Goal: Information Seeking & Learning: Compare options

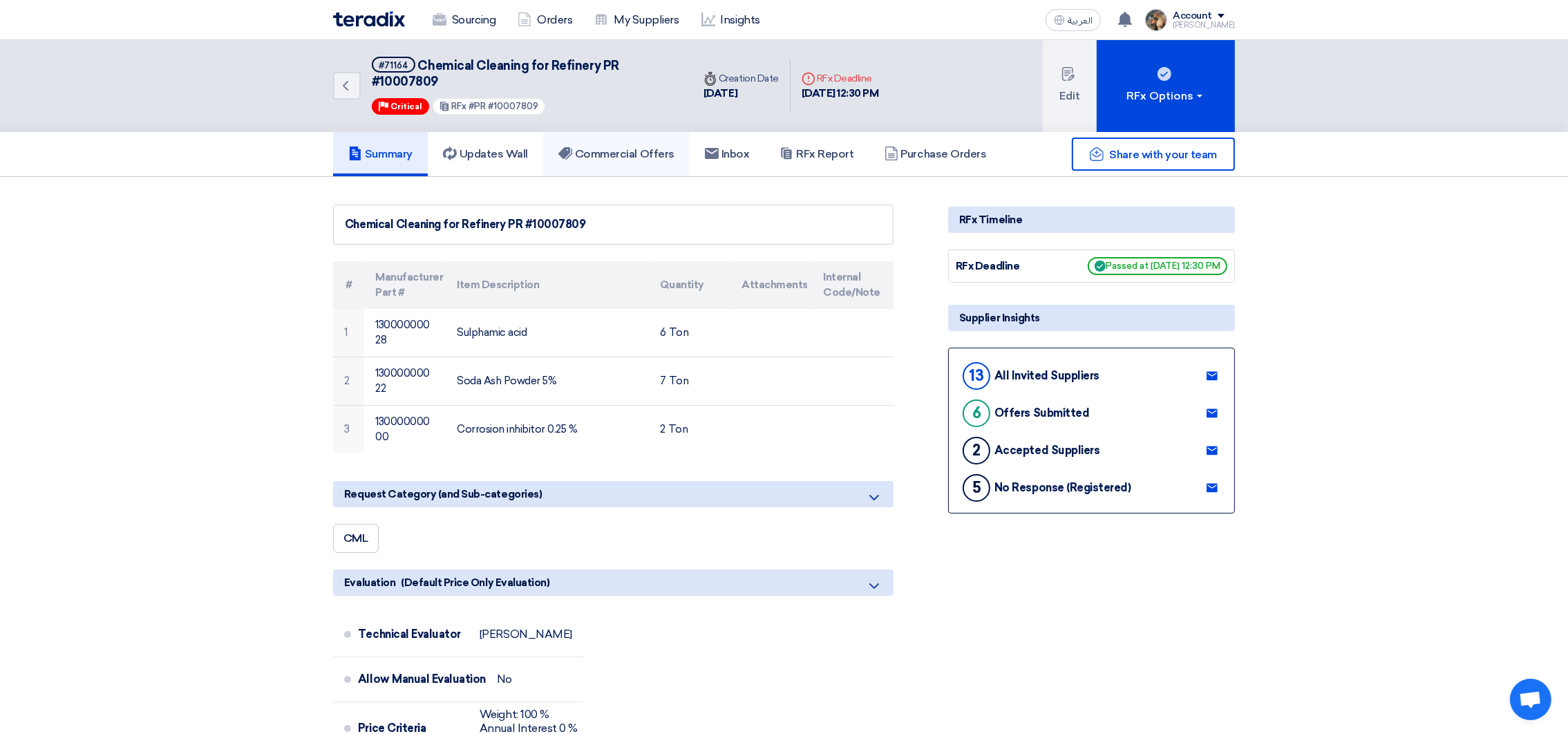
click at [598, 156] on h5 "Commercial Offers" at bounding box center [617, 154] width 116 height 14
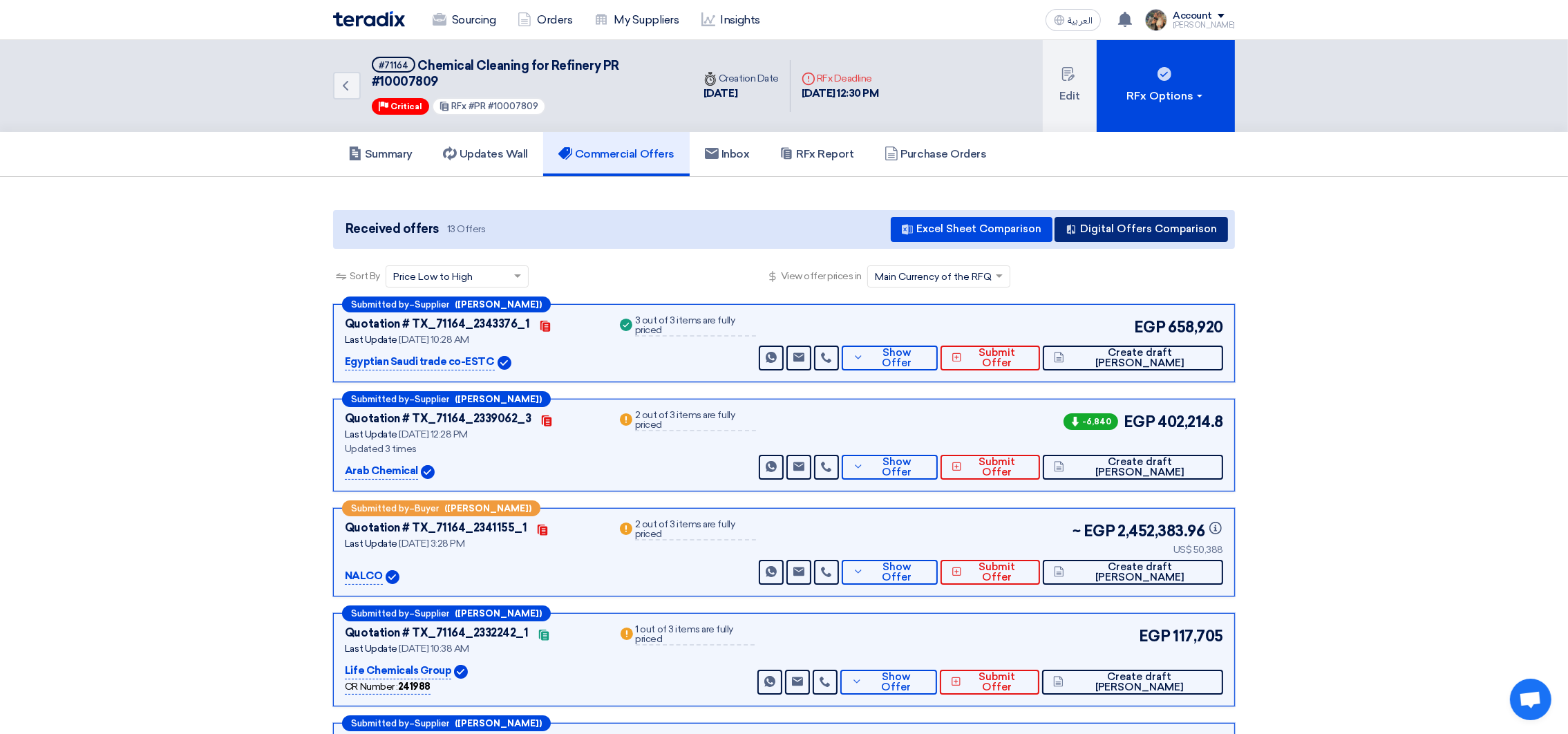
click at [1131, 232] on button "Digital Offers Comparison" at bounding box center [1142, 229] width 173 height 25
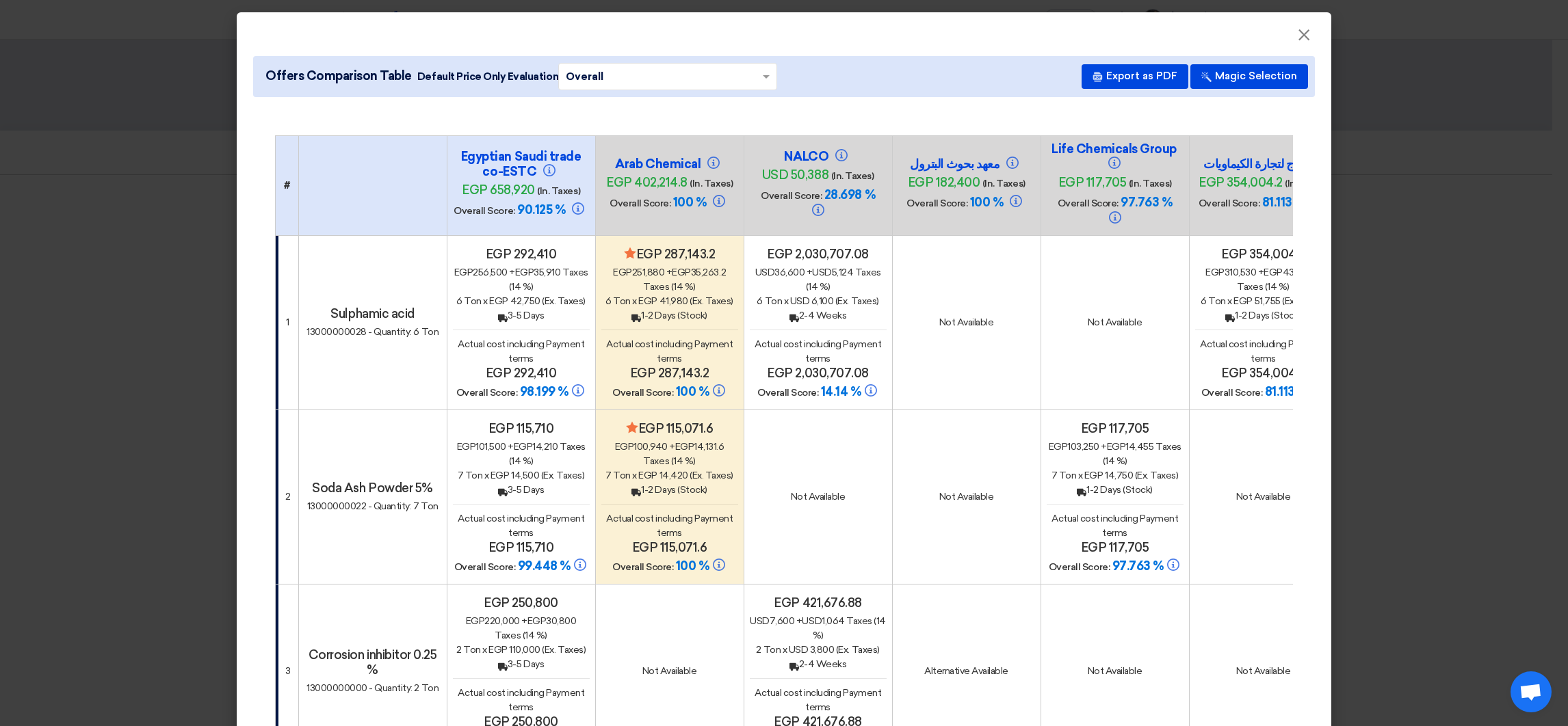
drag, startPoint x: 504, startPoint y: 288, endPoint x: 531, endPoint y: 284, distance: 27.3
click at [531, 295] on span "egp 42,750" at bounding box center [514, 301] width 51 height 12
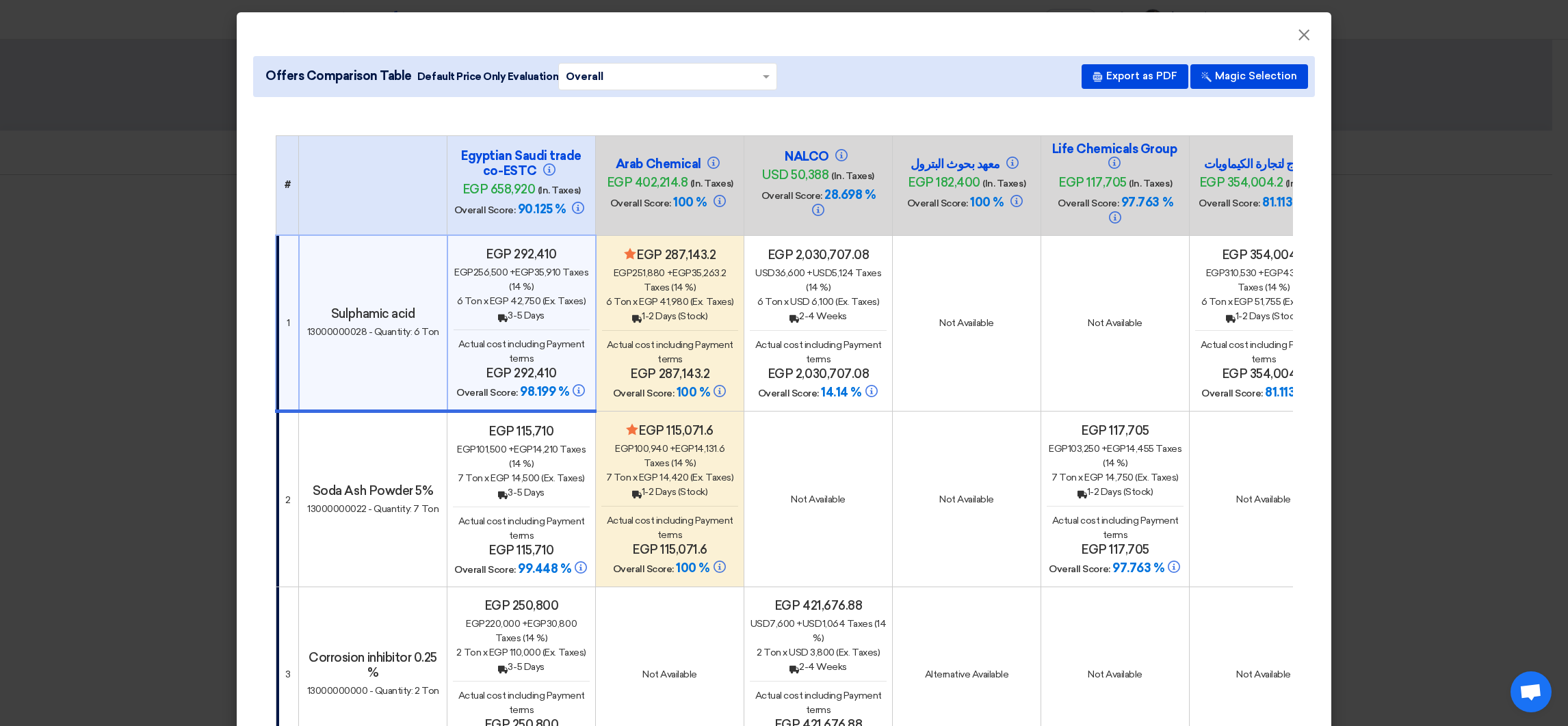
click at [487, 314] on div "egp 292,410 egp 256,500 + egp 35,910 Taxes (14 %) 6 Ton x egp 42,750 (Ex. Taxes…" at bounding box center [521, 324] width 136 height 154
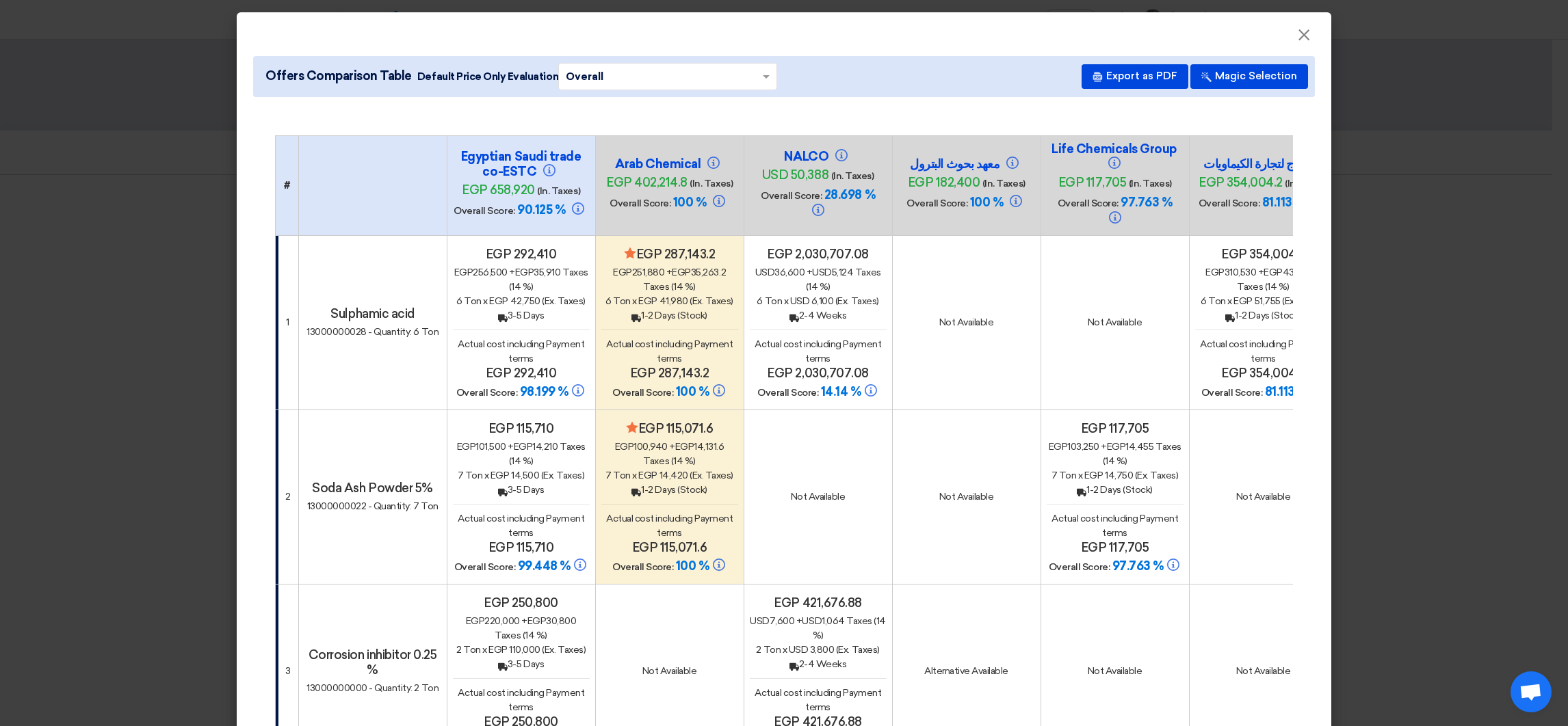
click at [647, 421] on h4 "Minimize/Maximize Category egp 115,071.6" at bounding box center [669, 428] width 137 height 15
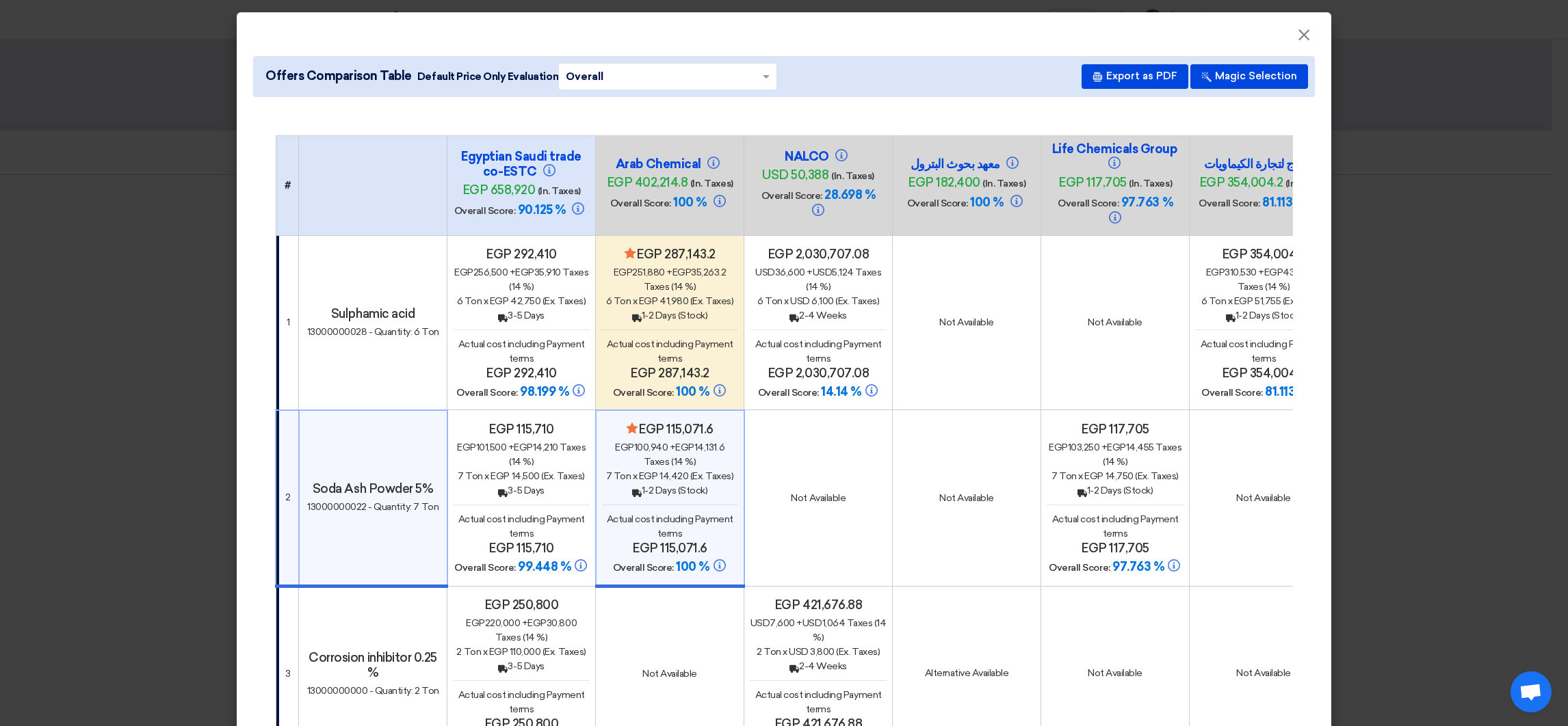
click at [549, 471] on span "(Ex. Taxes)" at bounding box center [563, 476] width 44 height 12
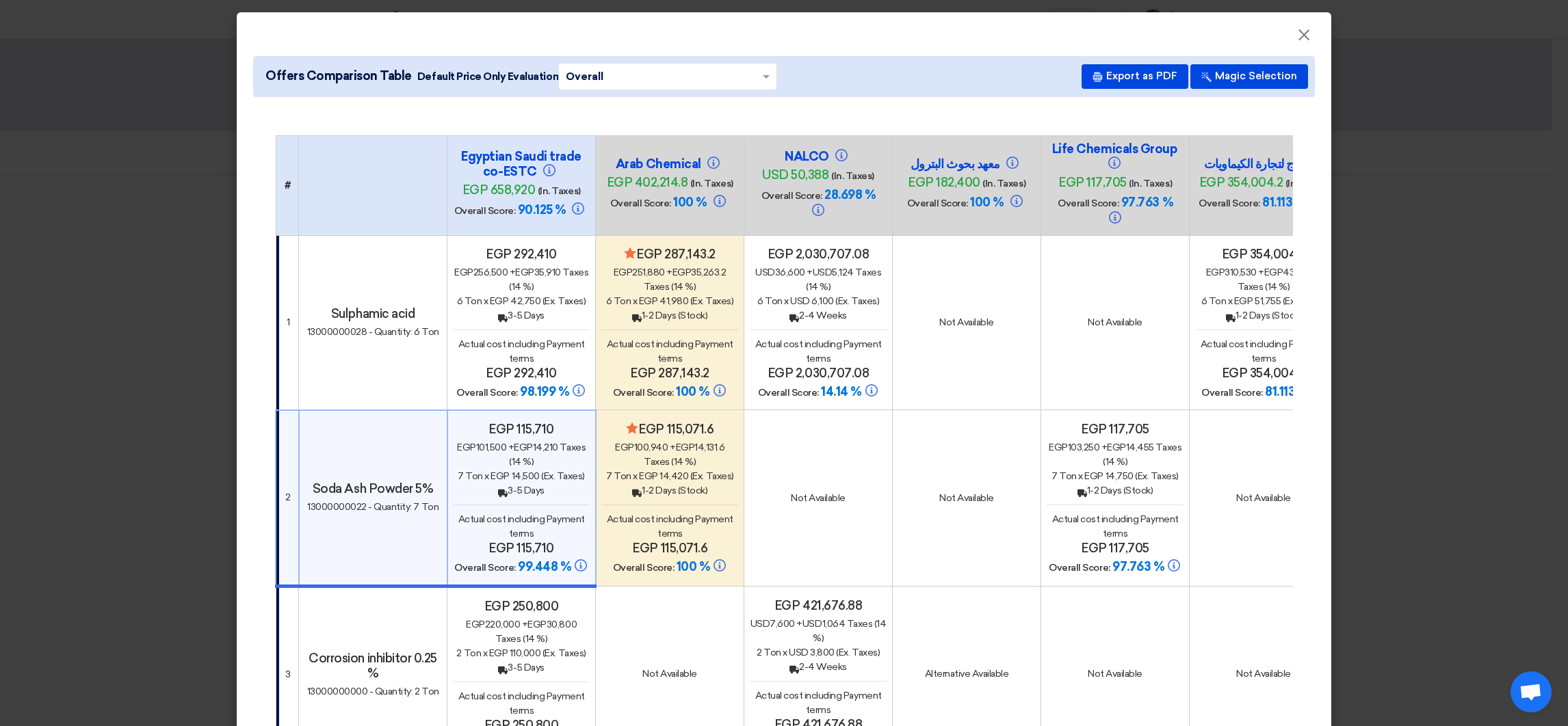
click at [656, 295] on span "egp 41,980" at bounding box center [664, 301] width 49 height 12
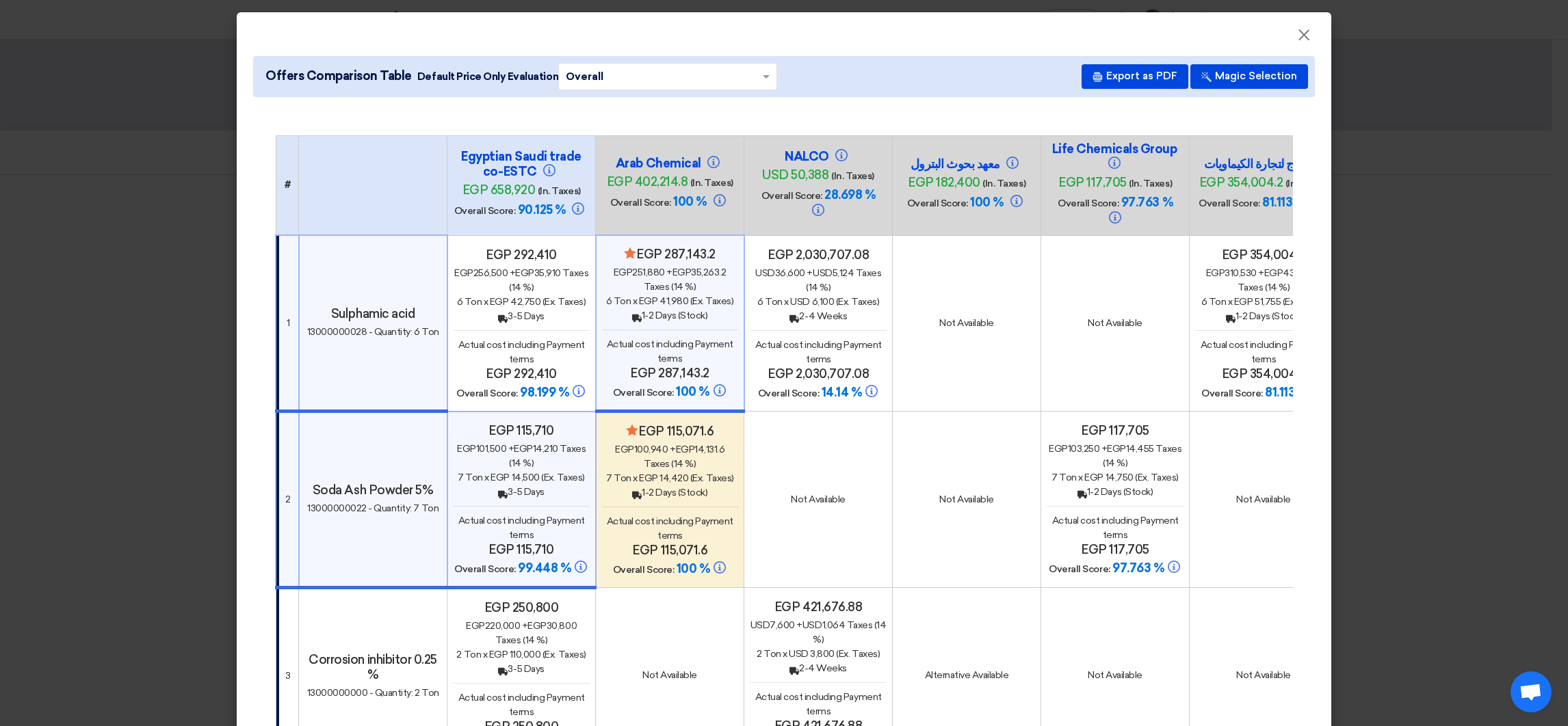
click at [656, 392] on td "Minimize/Maximize Category egp 287,143.2 egp 251,880 + egp 35,263.2 Taxes (14 %…" at bounding box center [670, 323] width 148 height 177
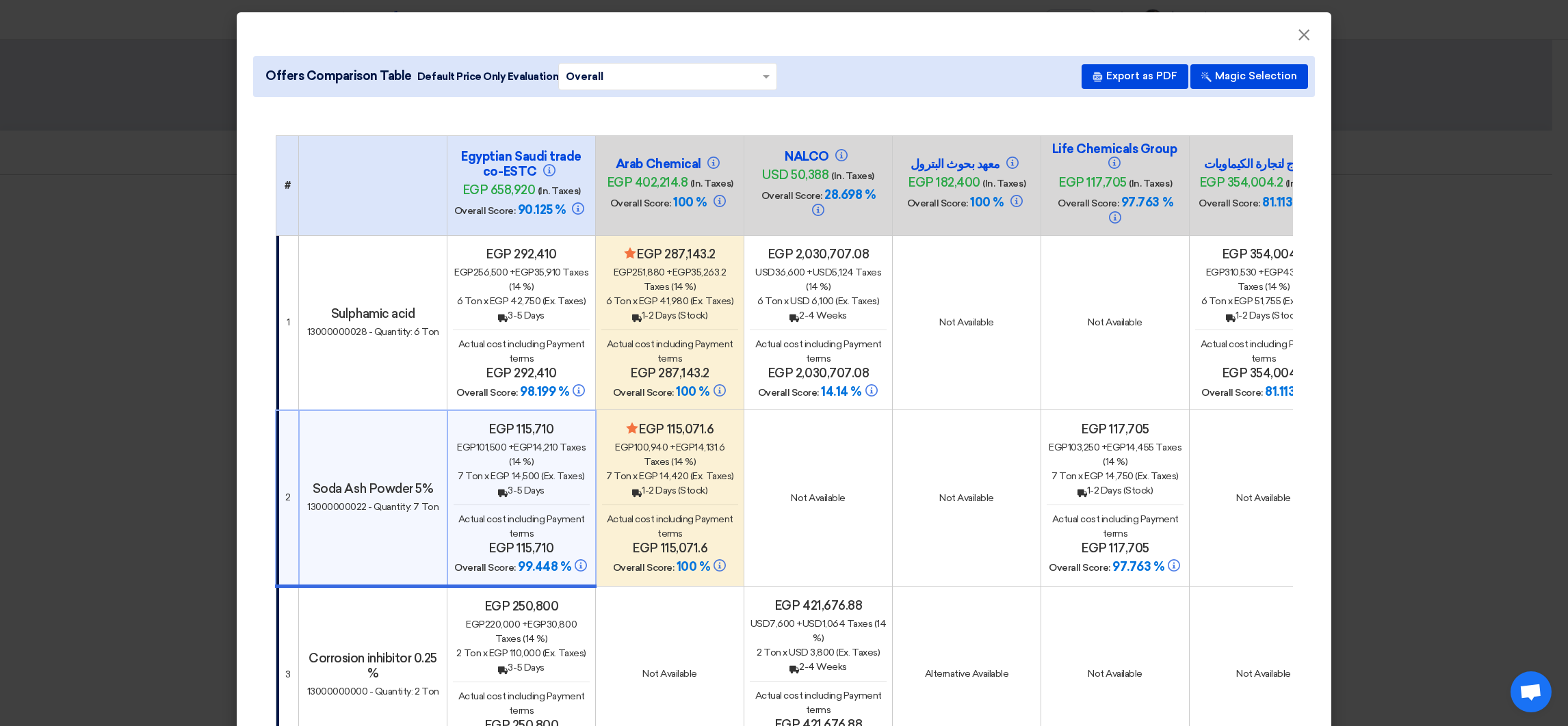
click at [524, 516] on span "Actual cost including Payment terms" at bounding box center [522, 527] width 127 height 26
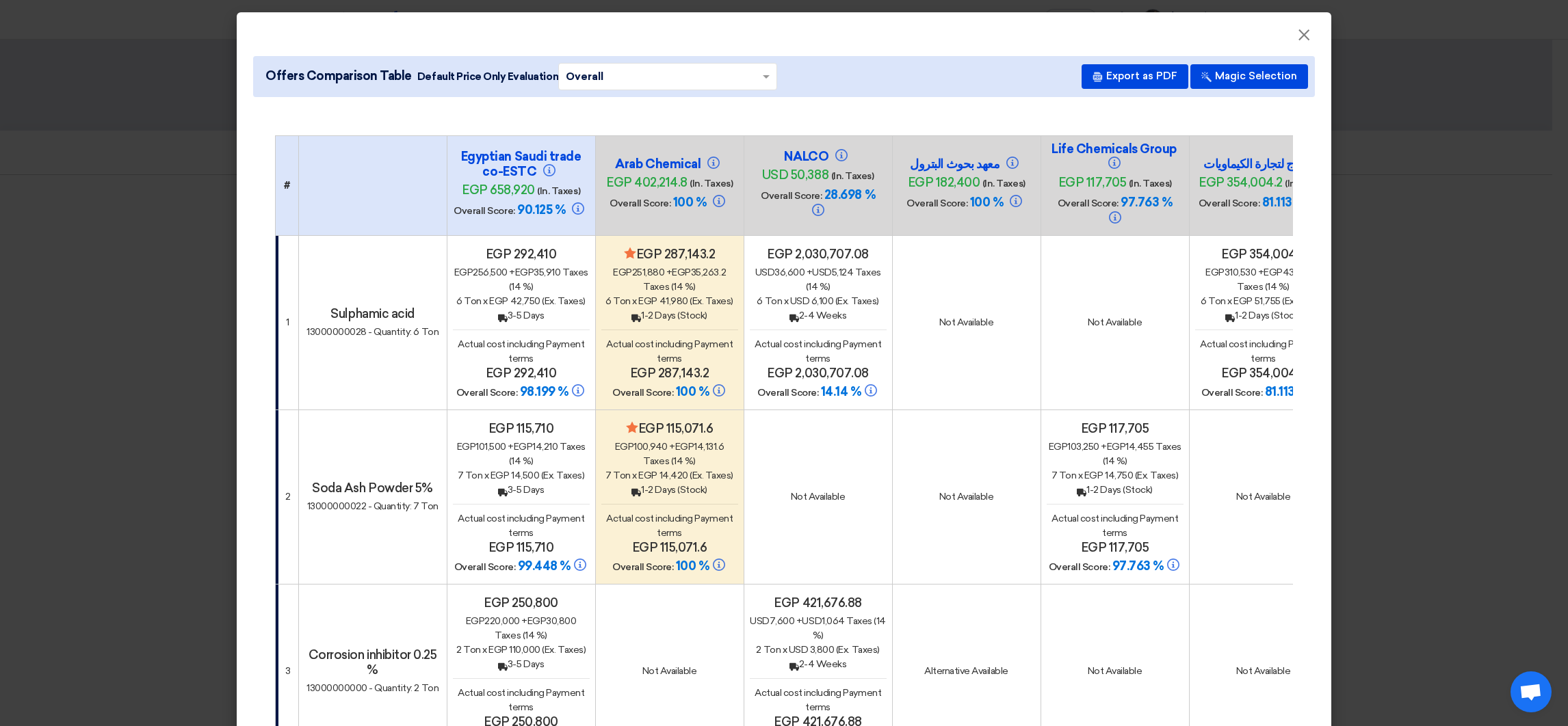
drag, startPoint x: 652, startPoint y: 284, endPoint x: 680, endPoint y: 281, distance: 28.2
click at [680, 295] on span "egp 41,980" at bounding box center [663, 301] width 49 height 12
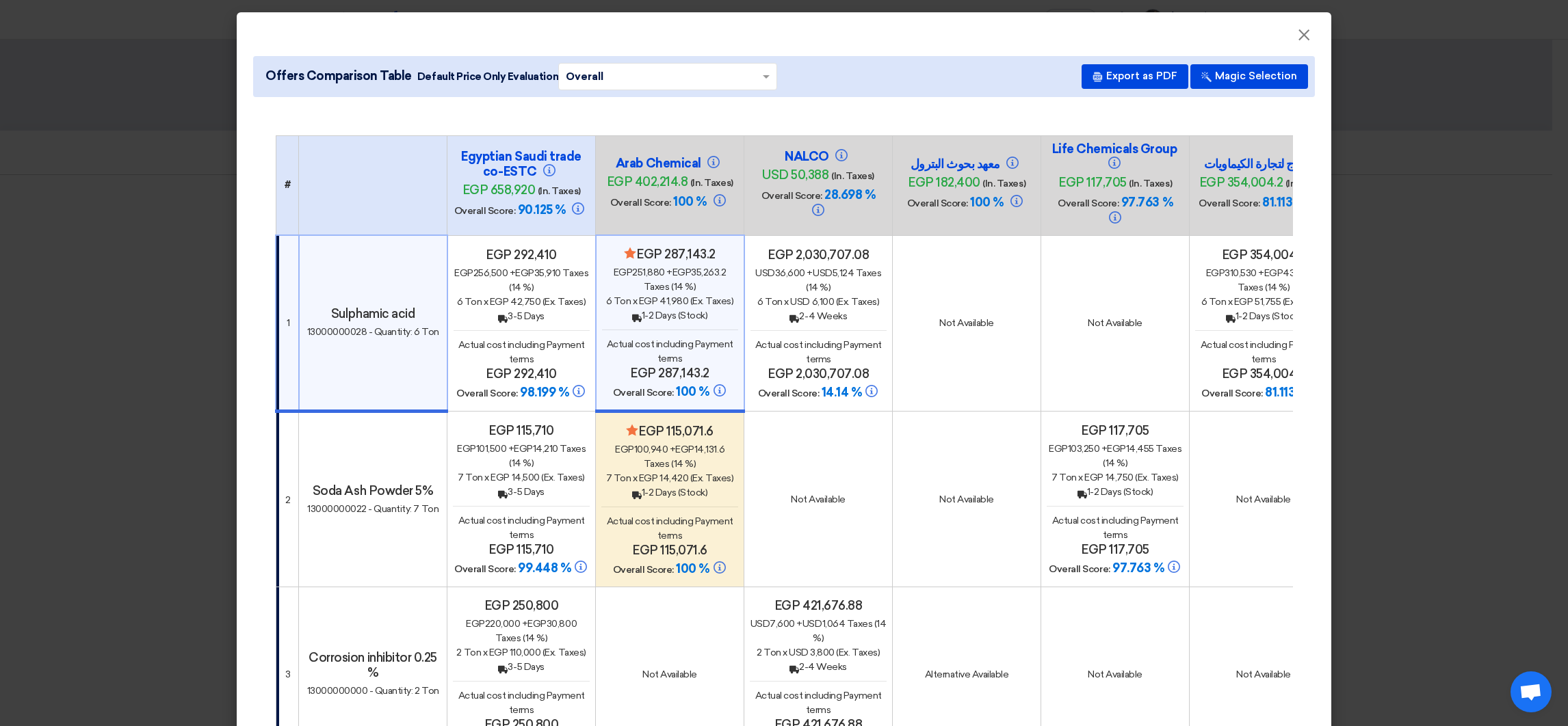
click at [674, 366] on h4 "egp 287,143.2" at bounding box center [669, 373] width 136 height 15
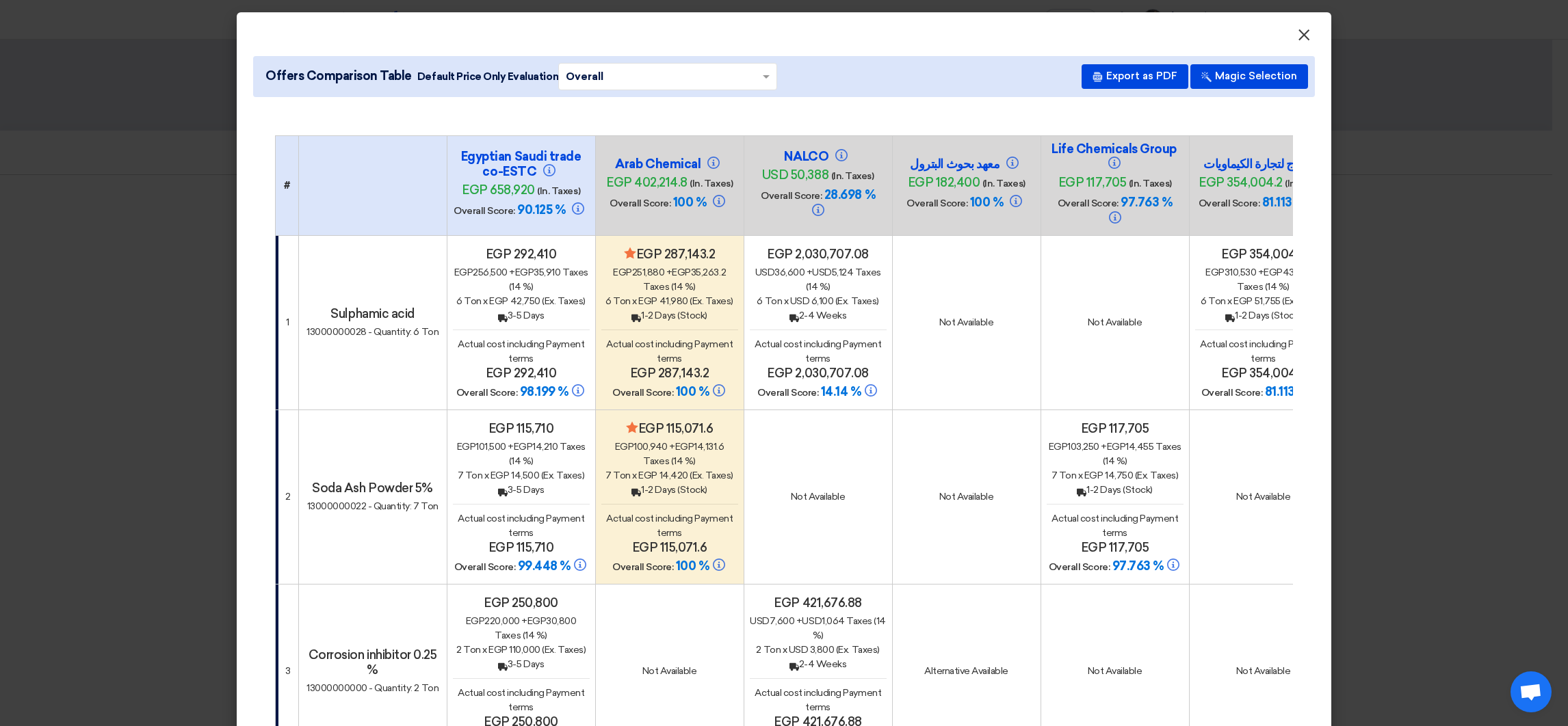
click at [1298, 40] on span "×" at bounding box center [1303, 39] width 14 height 28
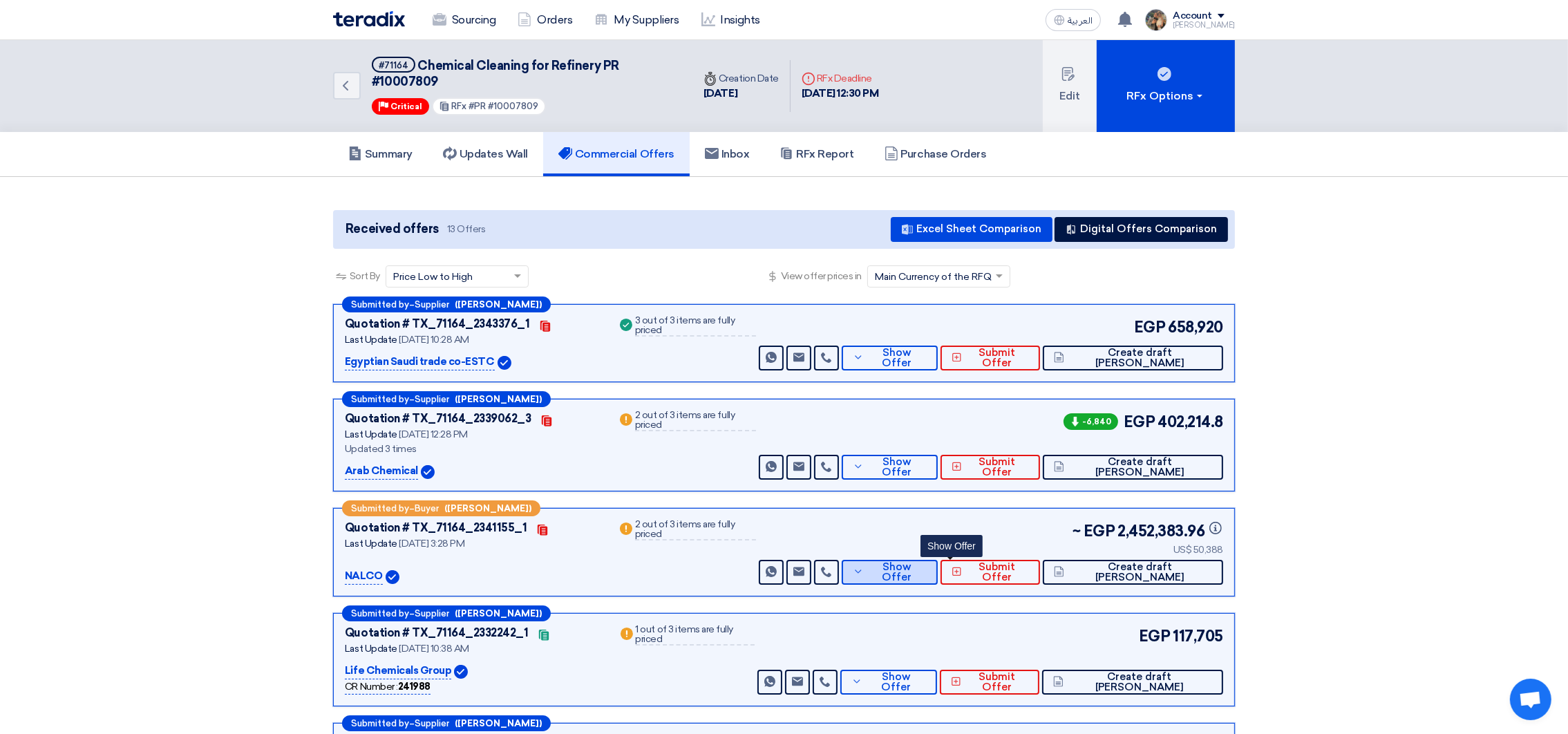
click at [864, 573] on icon at bounding box center [858, 571] width 11 height 11
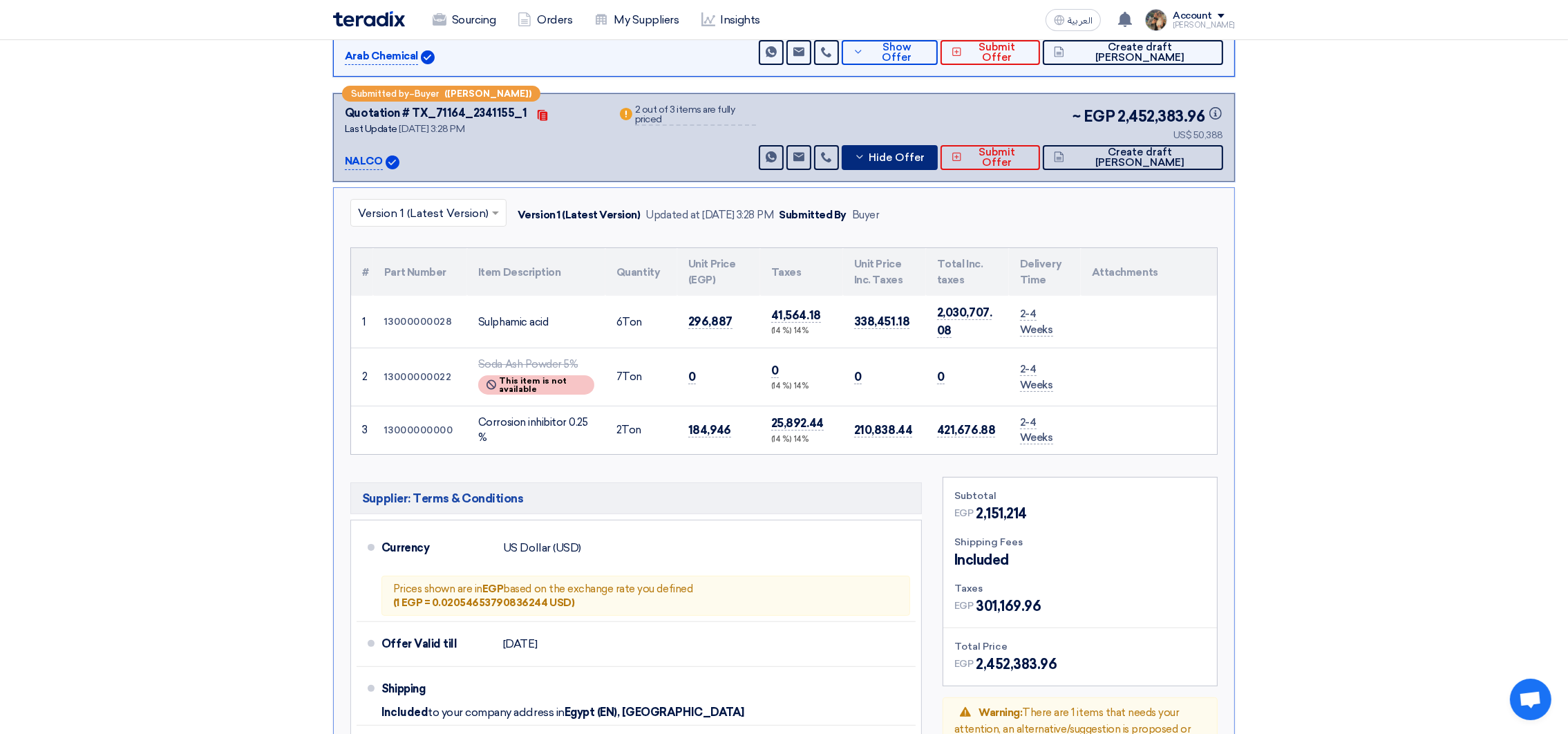
scroll to position [726, 0]
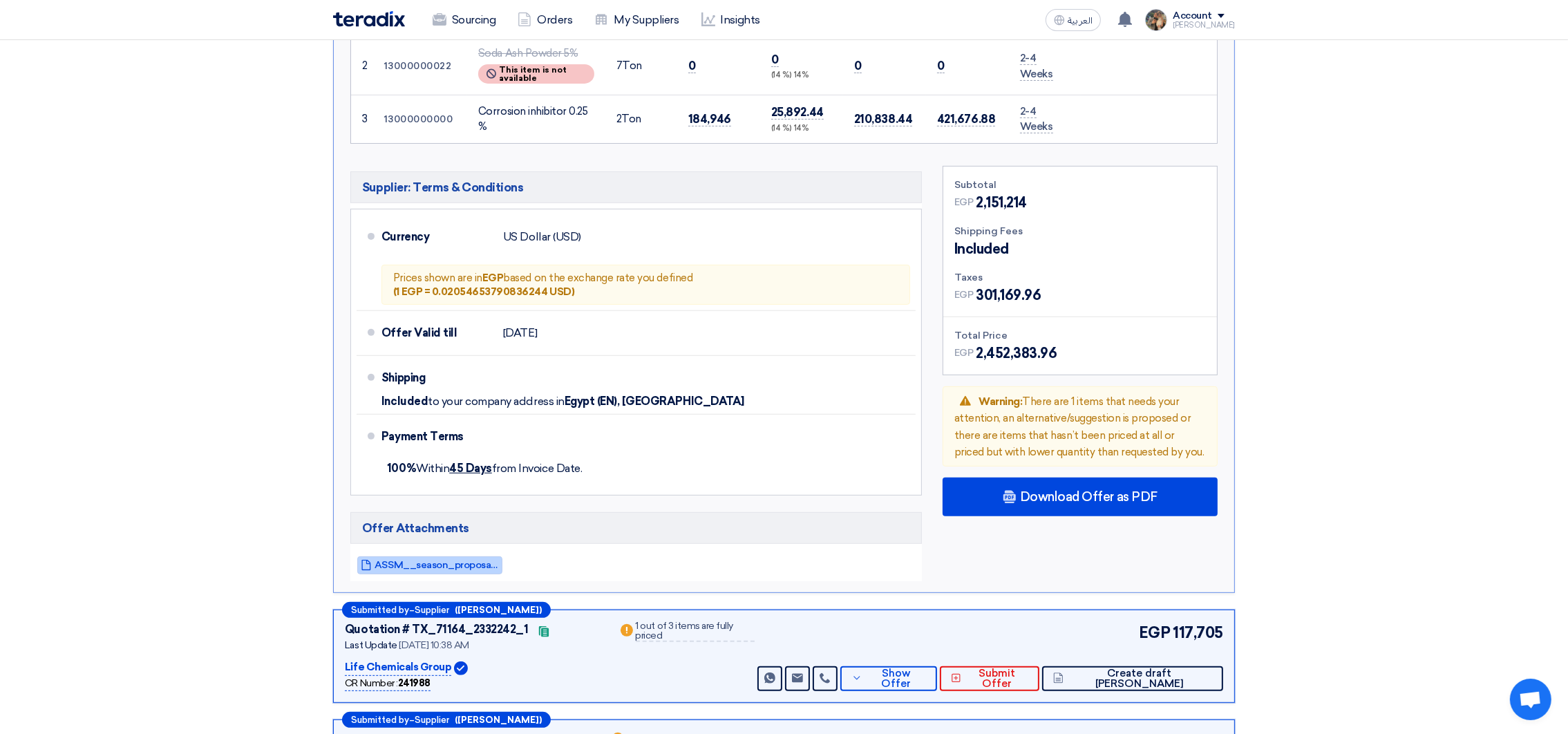
click at [445, 570] on span "ASSM__season_proposal_August___RFQ___1756297599976.pdf" at bounding box center [437, 566] width 124 height 10
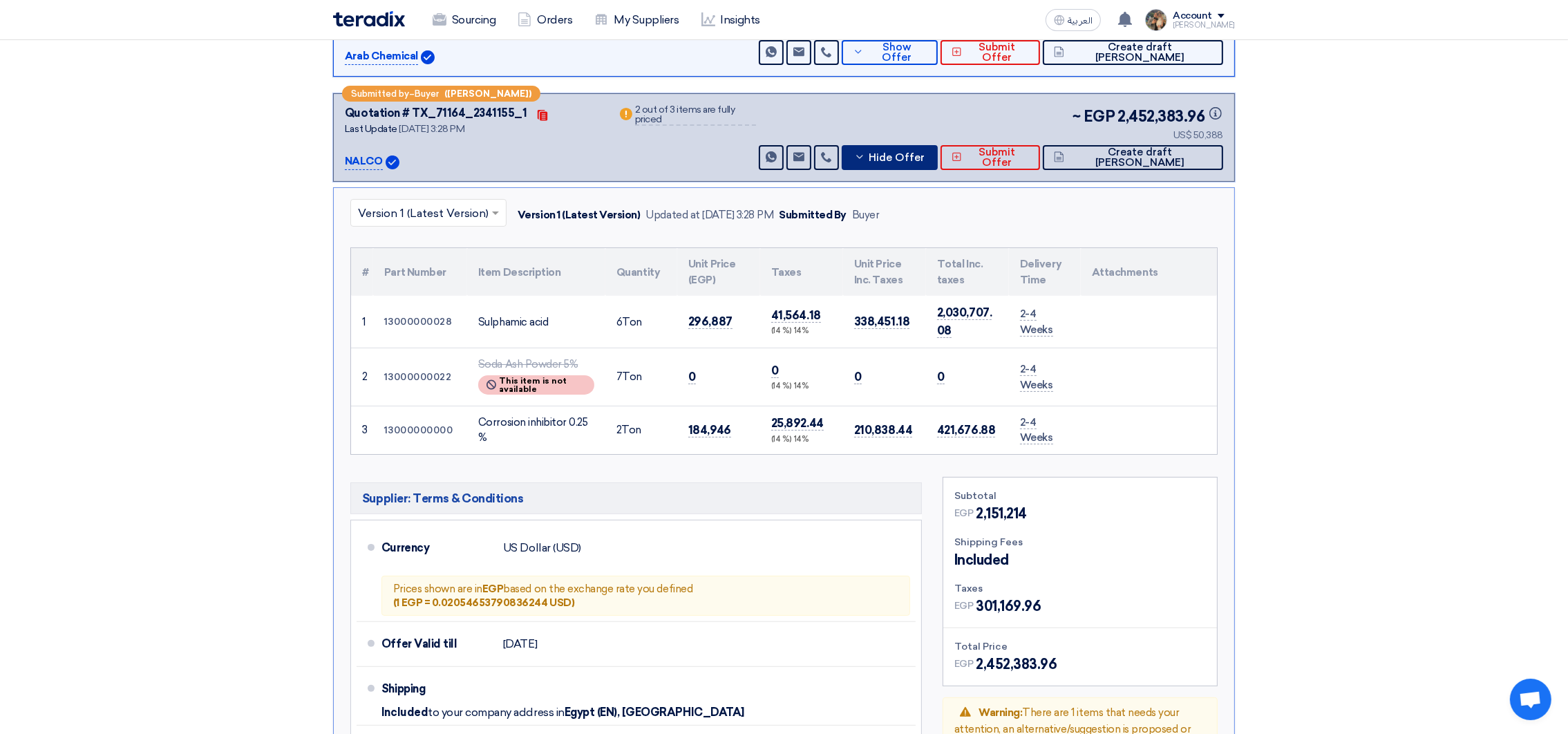
click at [925, 153] on span "Hide Offer" at bounding box center [897, 158] width 56 height 10
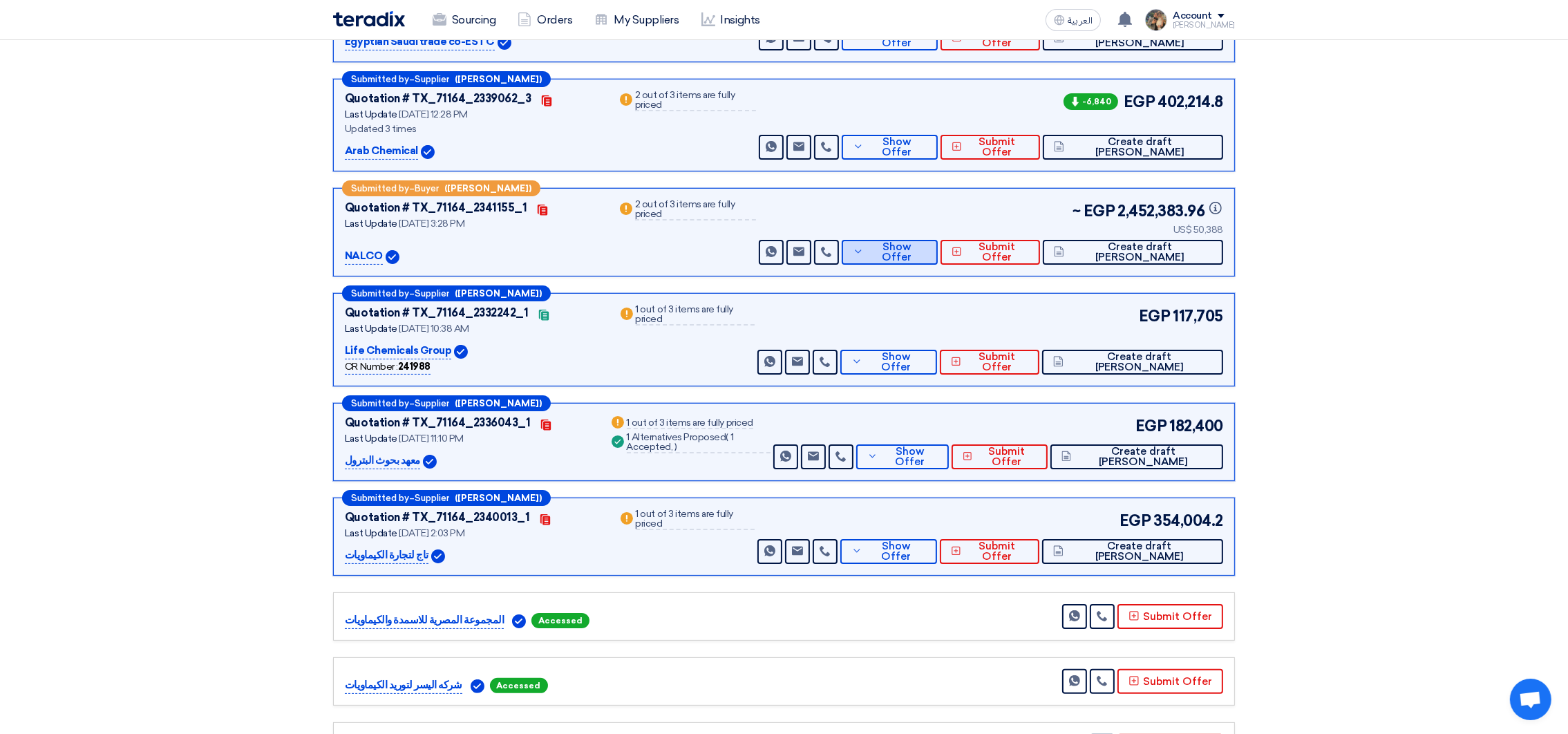
scroll to position [207, 0]
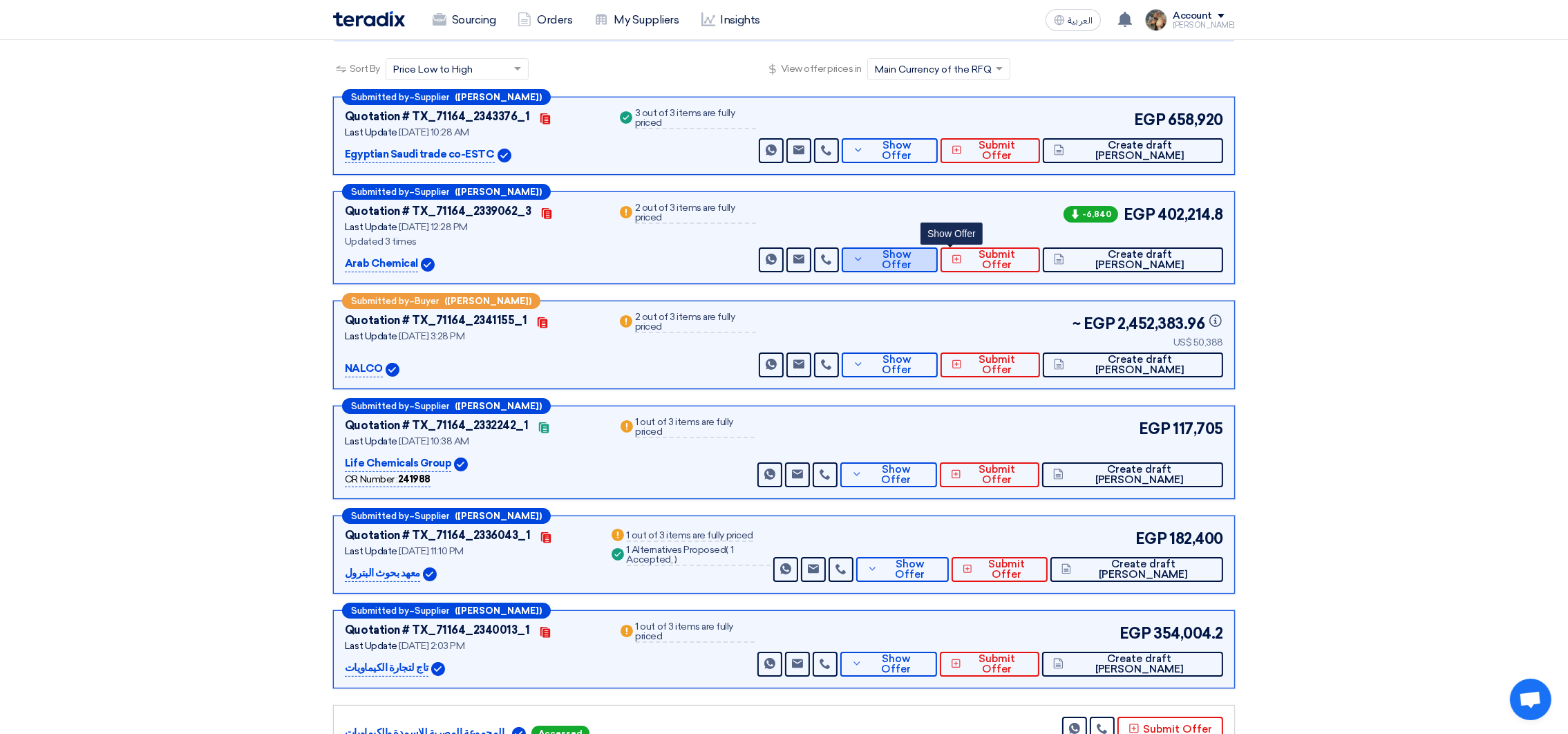
click at [928, 260] on span "Show Offer" at bounding box center [898, 260] width 60 height 21
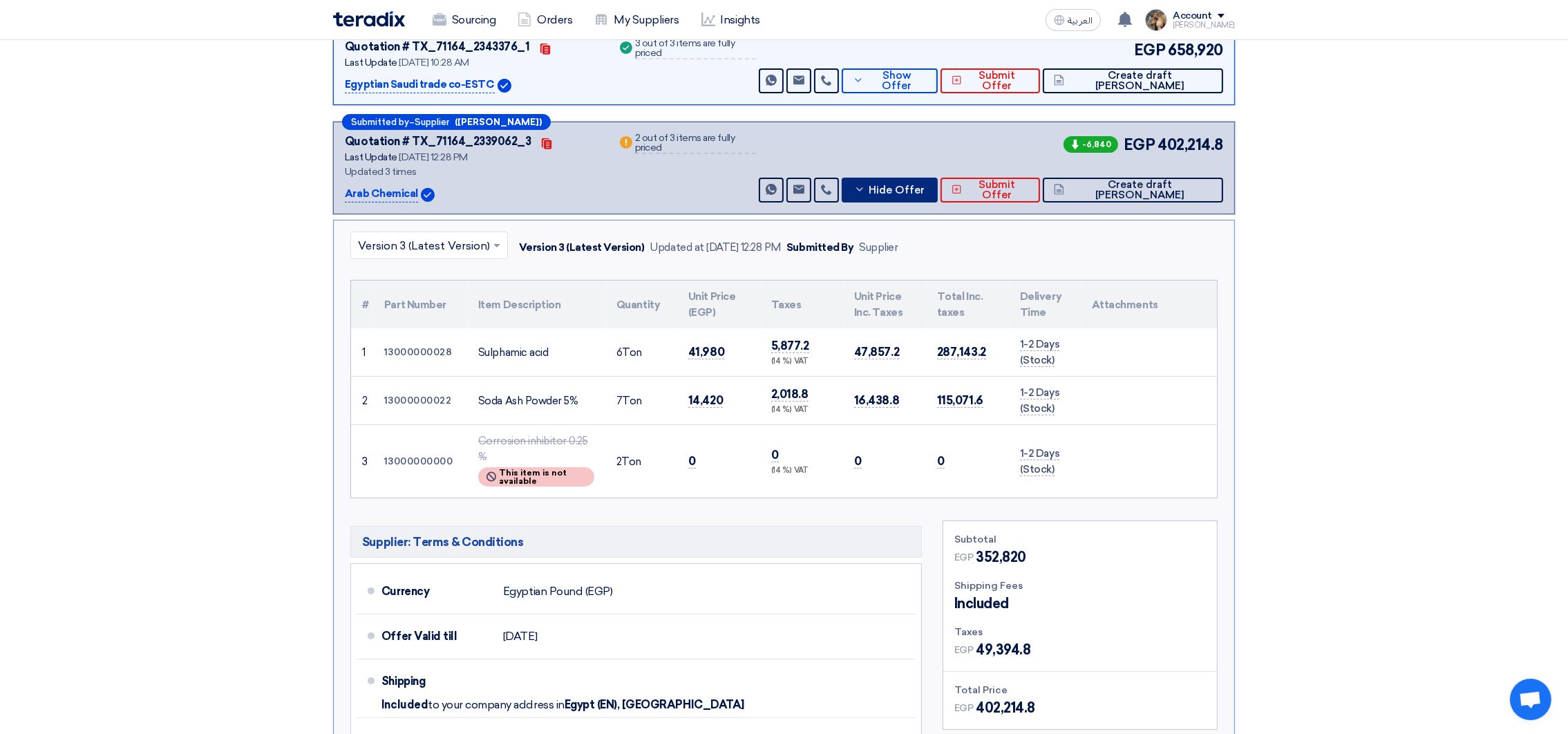
scroll to position [310, 0]
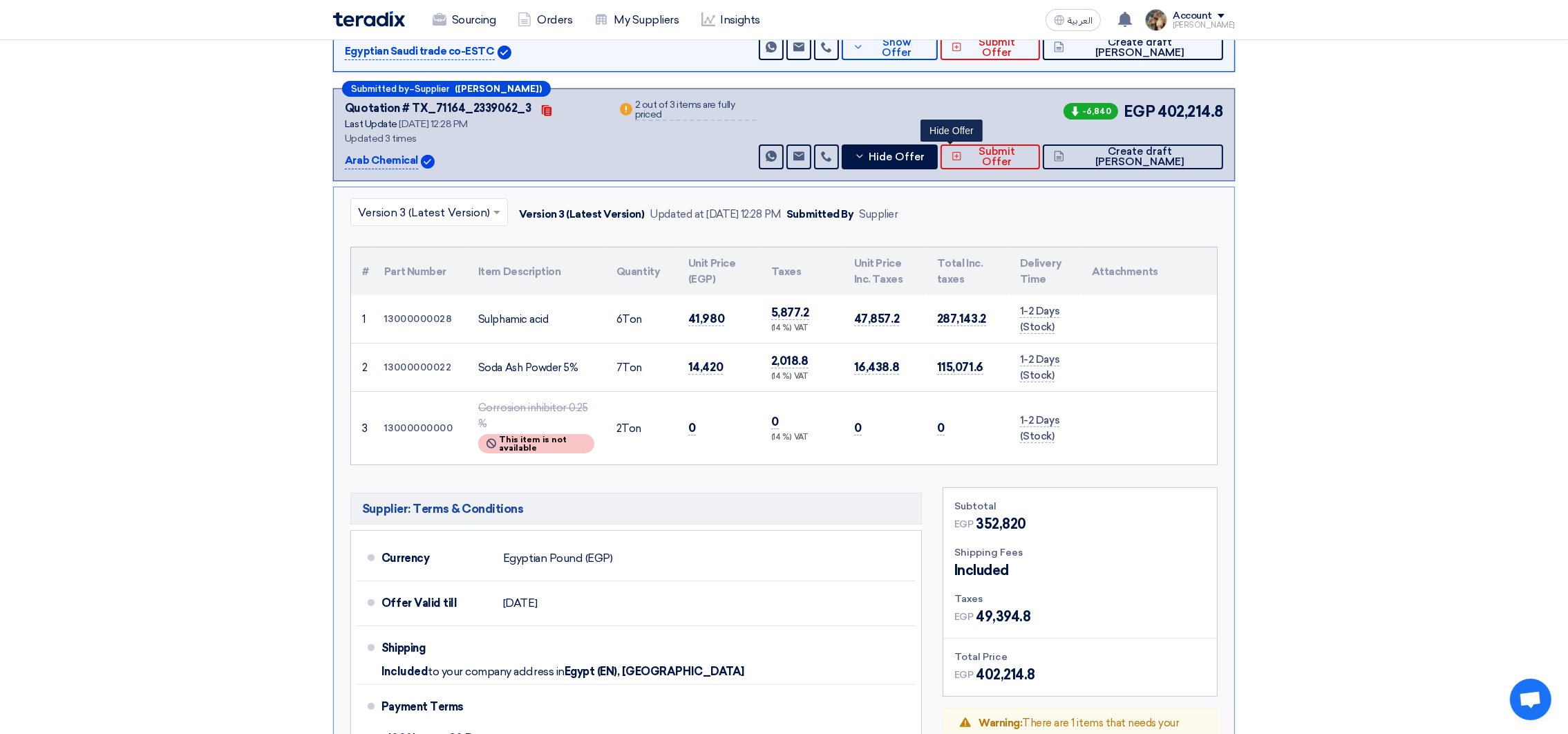
click at [747, 379] on td "14,420" at bounding box center [718, 368] width 83 height 49
click at [708, 313] on span "41,980" at bounding box center [706, 319] width 36 height 15
copy span "41,980"
click at [718, 370] on span "14,420" at bounding box center [705, 368] width 35 height 15
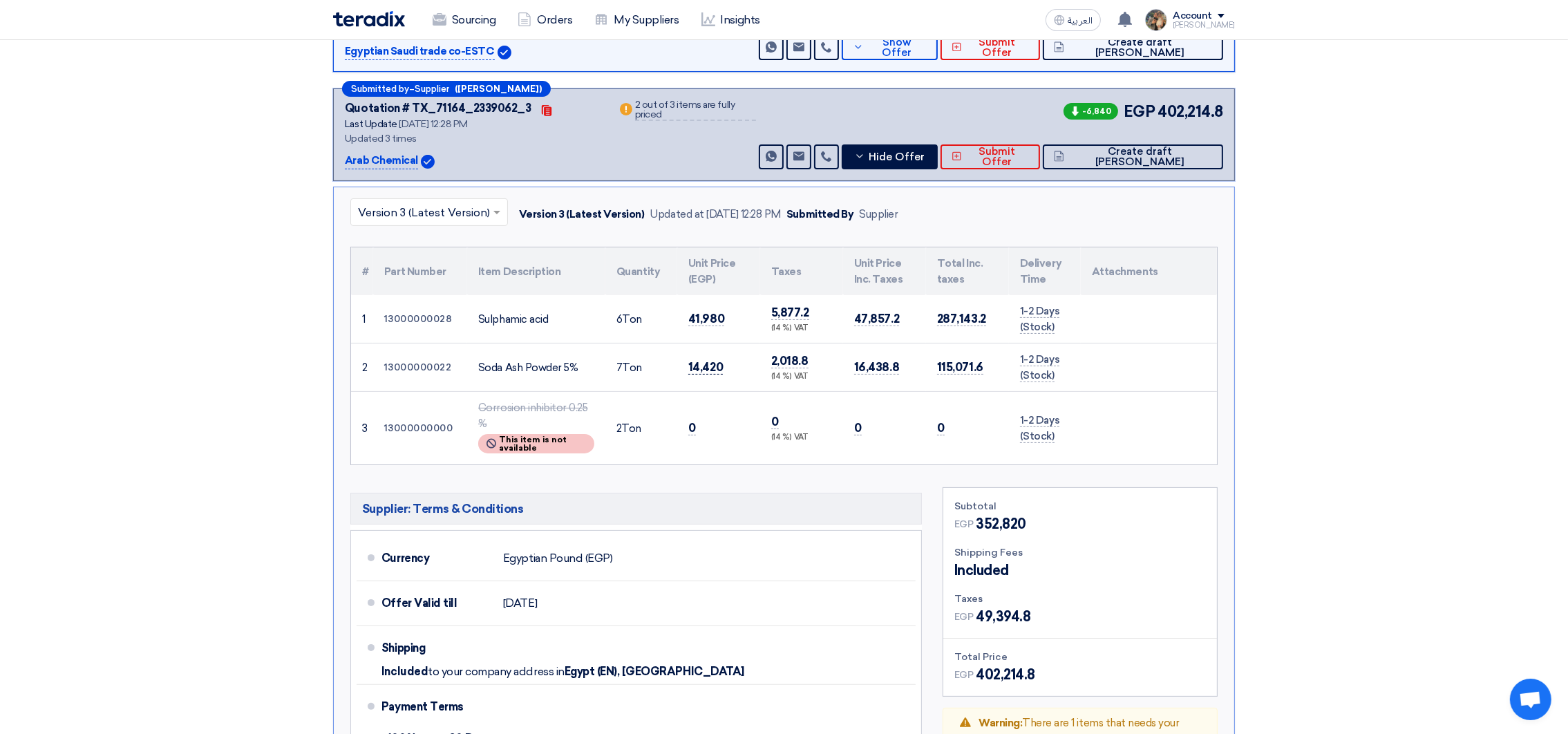
click at [718, 370] on span "14,420" at bounding box center [705, 368] width 35 height 15
copy span "14,420"
click at [702, 317] on span "41,980" at bounding box center [706, 319] width 36 height 15
copy span "41,980"
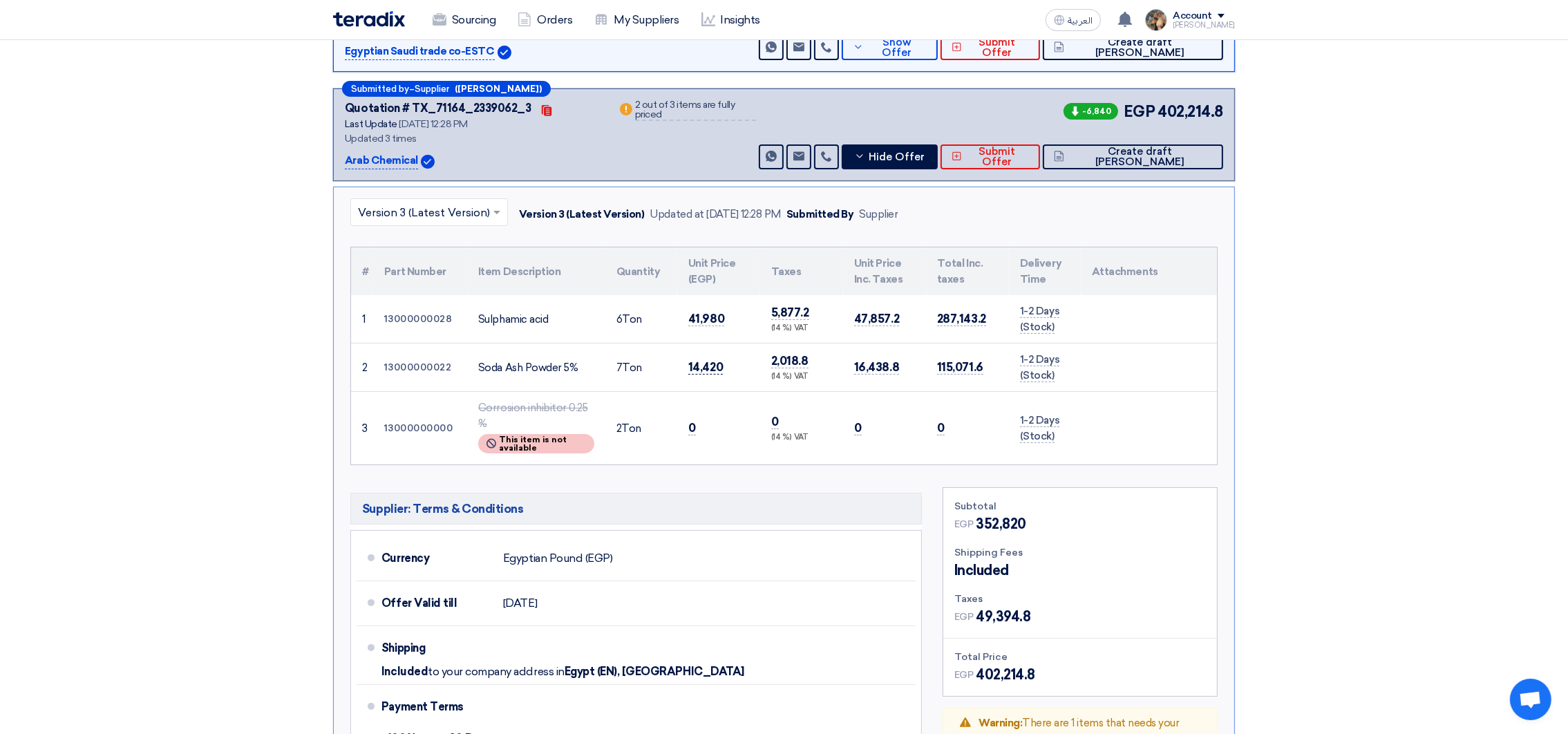
click at [711, 360] on span "14,420" at bounding box center [705, 368] width 35 height 15
copy span "14,420"
